Goal: Find specific page/section: Find specific page/section

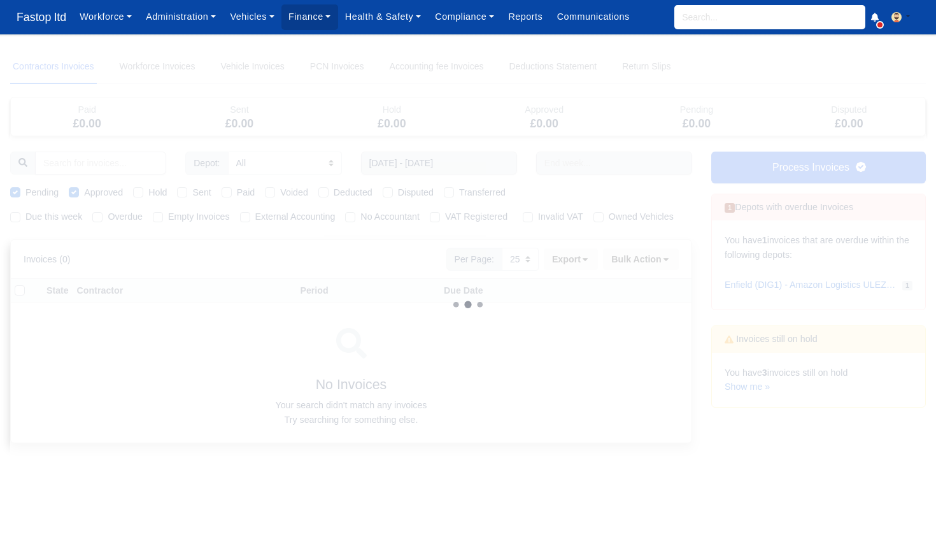
select select "25"
click at [769, 23] on input "search" at bounding box center [770, 17] width 191 height 24
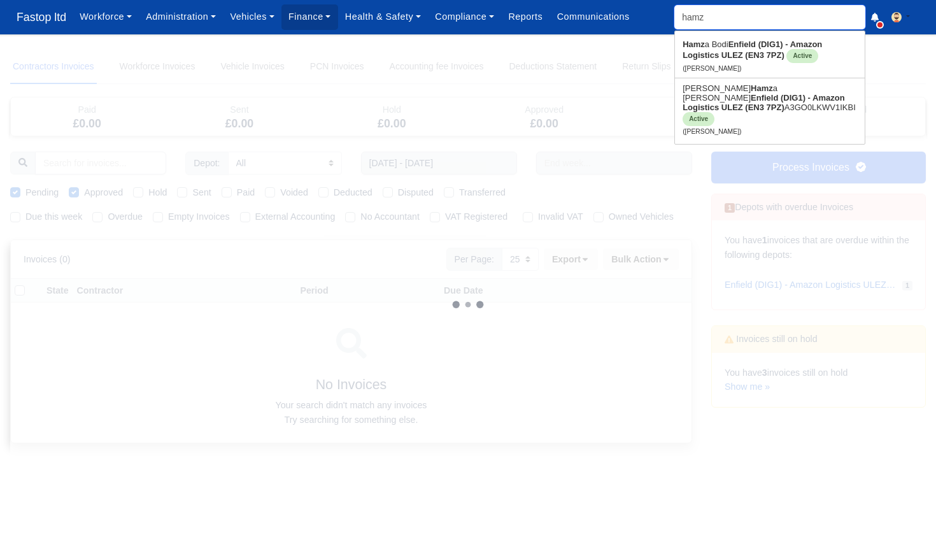
type input "[PERSON_NAME]"
type input "hamza Bodi"
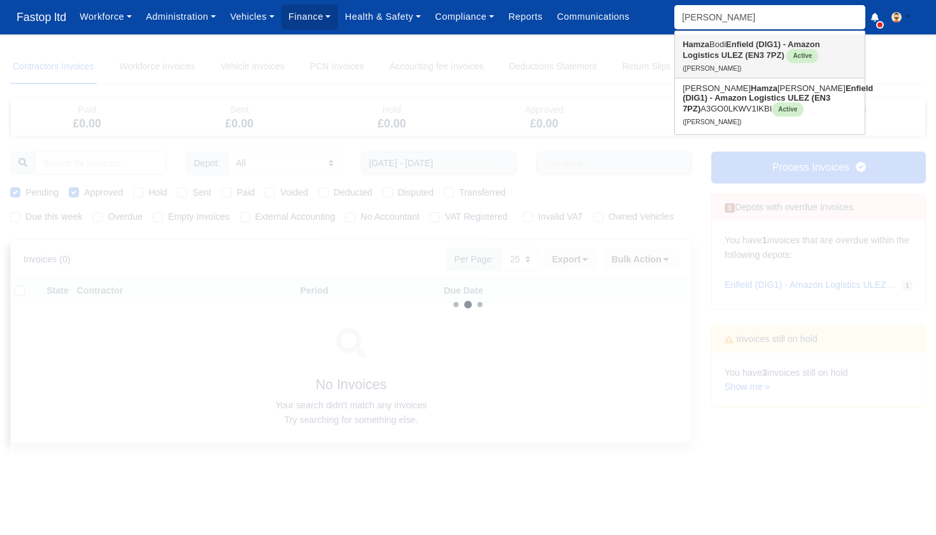
click at [754, 48] on strong "Enfield (DIG1) - Amazon Logistics ULEZ (EN3 7PZ)" at bounding box center [752, 49] width 138 height 20
type input "[PERSON_NAME]"
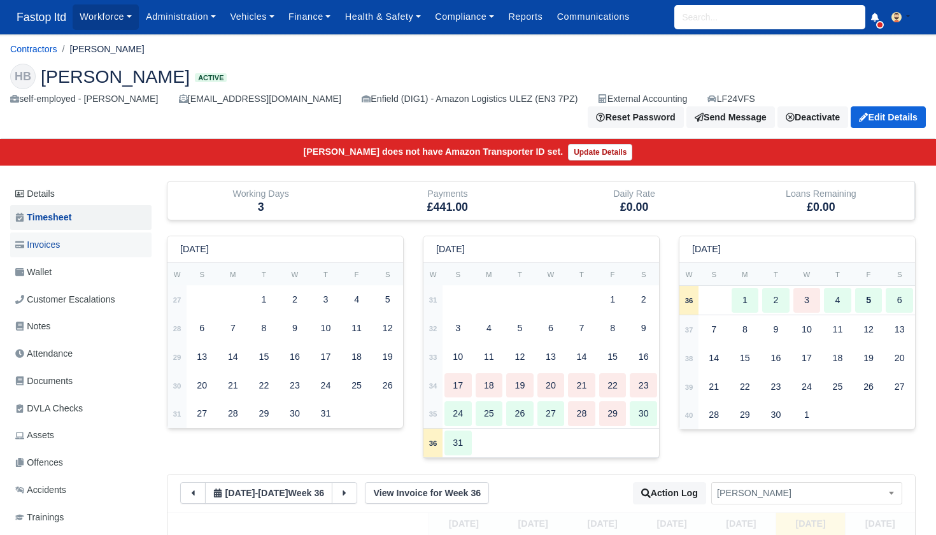
click at [56, 238] on span "Invoices" at bounding box center [37, 245] width 45 height 15
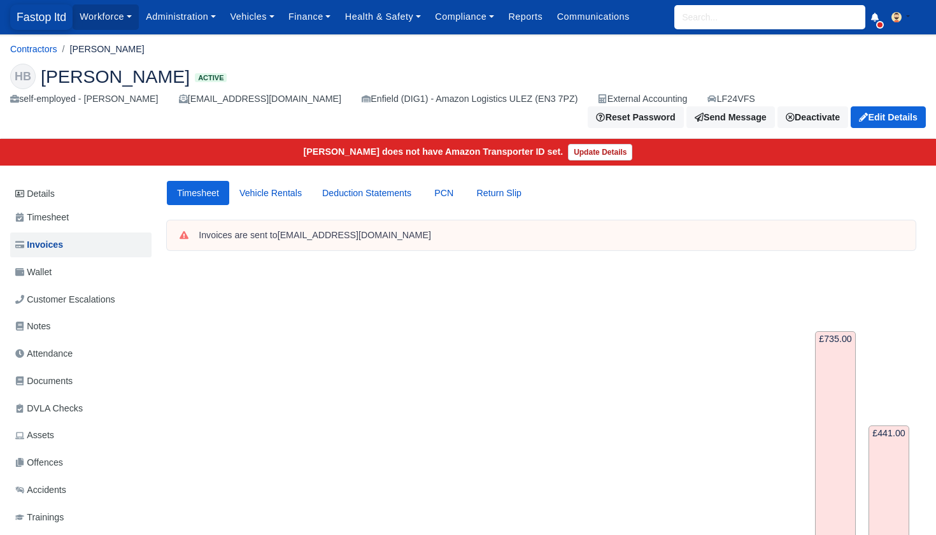
click at [45, 24] on span "Fastop ltd" at bounding box center [41, 16] width 62 height 25
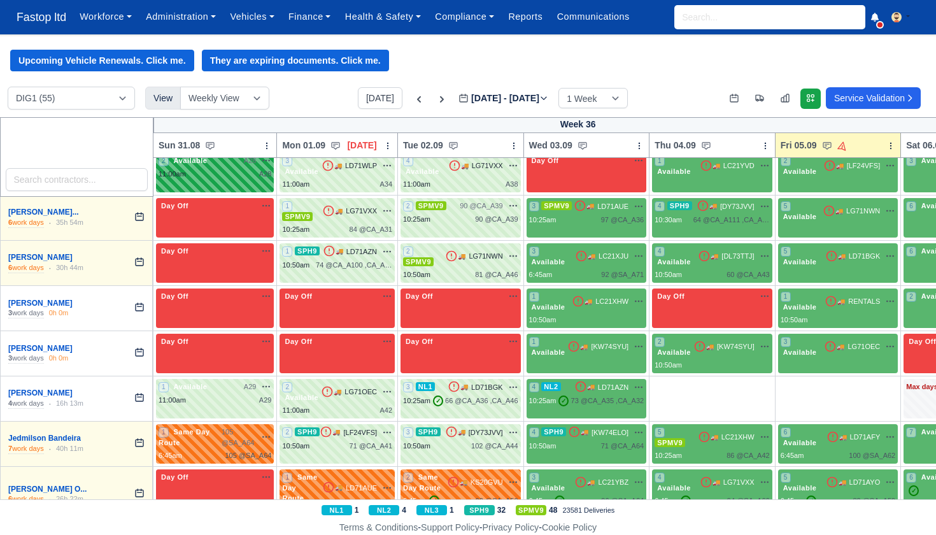
scroll to position [1058, 0]
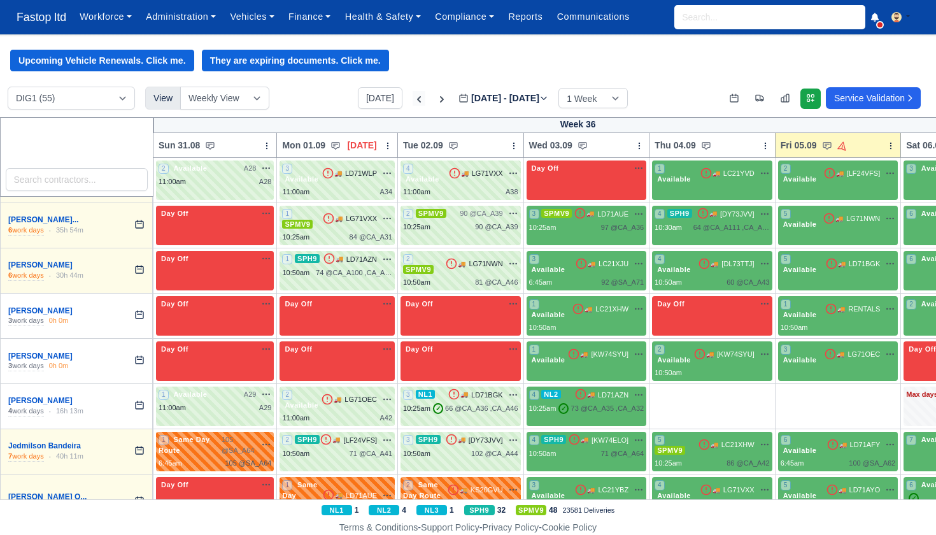
click at [413, 101] on icon at bounding box center [419, 99] width 13 height 13
type input "[DATE]"
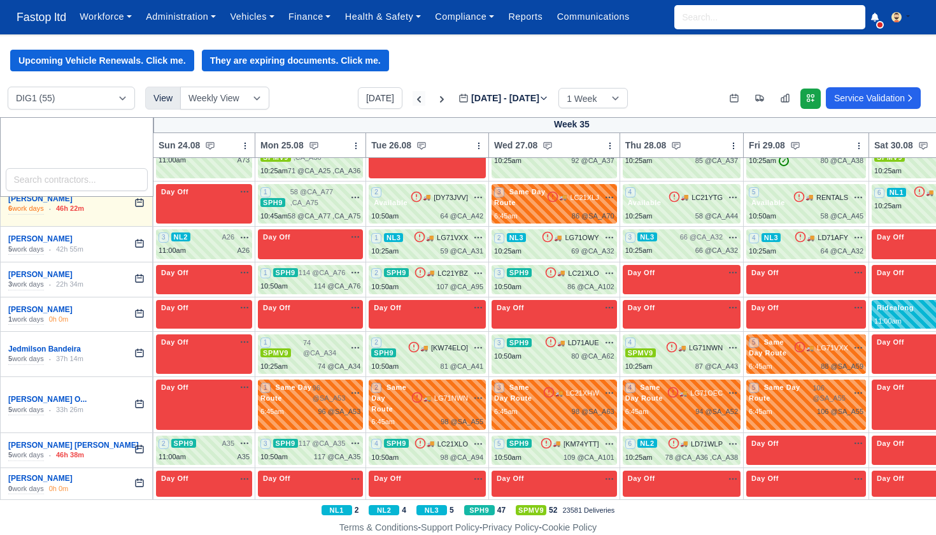
click at [413, 101] on icon at bounding box center [419, 99] width 13 height 13
type input "[DATE]"
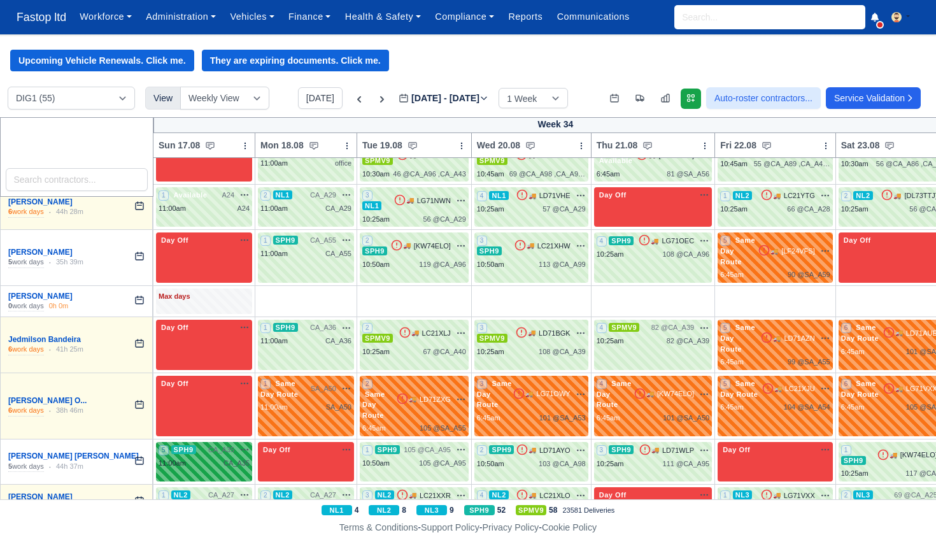
scroll to position [1072, 0]
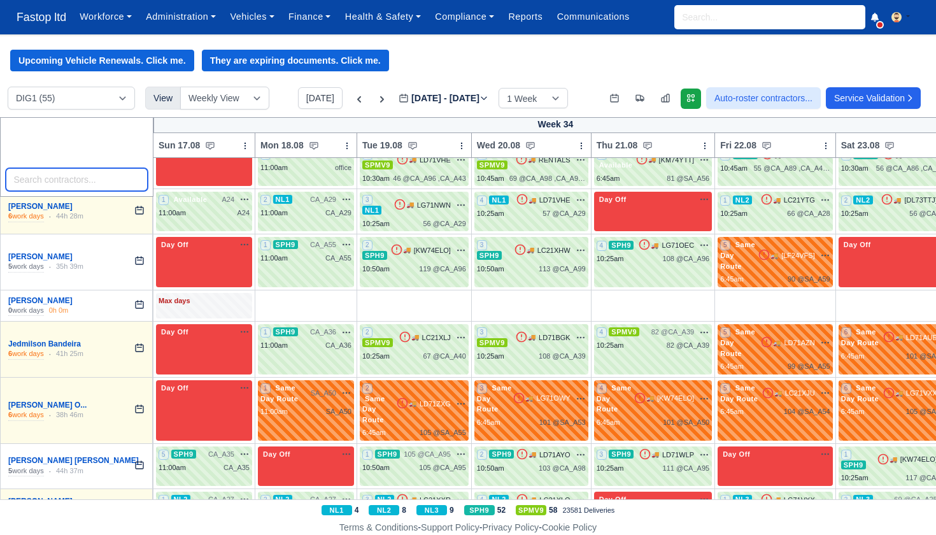
click at [75, 180] on input "search" at bounding box center [77, 179] width 143 height 23
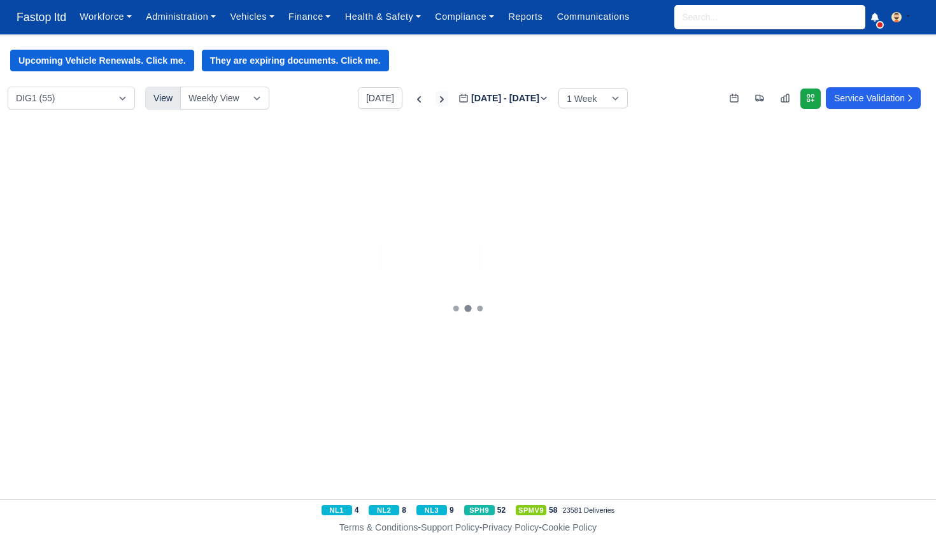
type input "[PERSON_NAME]"
click at [436, 101] on icon at bounding box center [442, 99] width 13 height 13
type input "[DATE]"
click at [231, 215] on div "1 Available A29 na" at bounding box center [204, 214] width 91 height 24
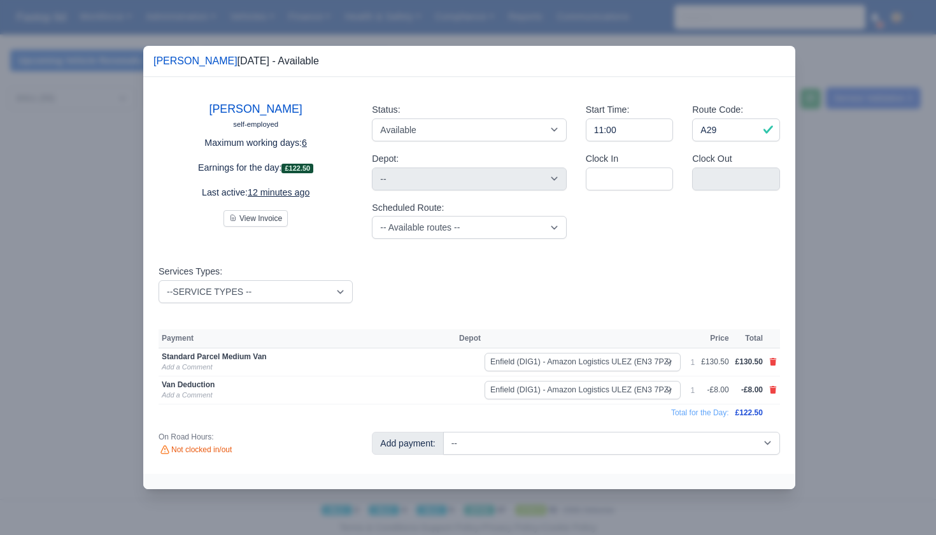
click at [847, 316] on div at bounding box center [468, 267] width 936 height 535
